Goal: Task Accomplishment & Management: Use online tool/utility

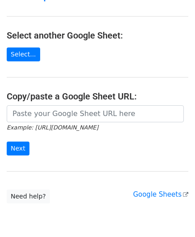
scroll to position [89, 0]
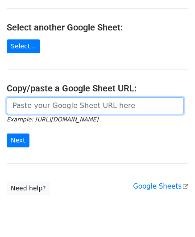
click at [49, 108] on input "url" at bounding box center [96, 105] width 178 height 17
paste input "[URL][DOMAIN_NAME]"
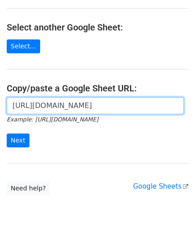
scroll to position [0, 190]
type input "[URL][DOMAIN_NAME]"
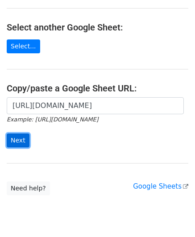
click at [19, 139] on input "Next" at bounding box center [18, 140] width 23 height 14
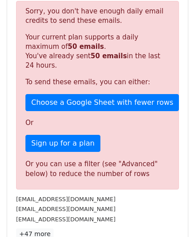
scroll to position [302, 0]
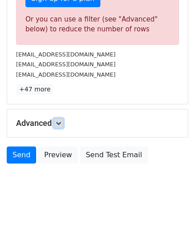
click at [61, 122] on icon at bounding box center [58, 122] width 5 height 5
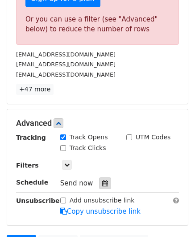
click at [104, 181] on div at bounding box center [105, 183] width 12 height 12
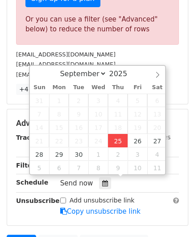
type input "2025-09-25 12:00"
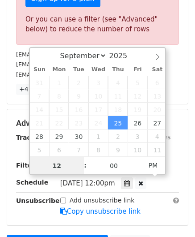
paste input "8"
type input "8"
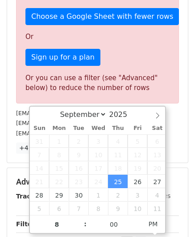
type input "2025-09-25 20:00"
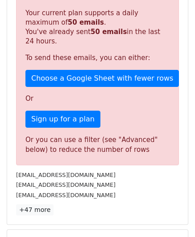
scroll to position [410, 0]
